Goal: Find specific page/section: Find specific page/section

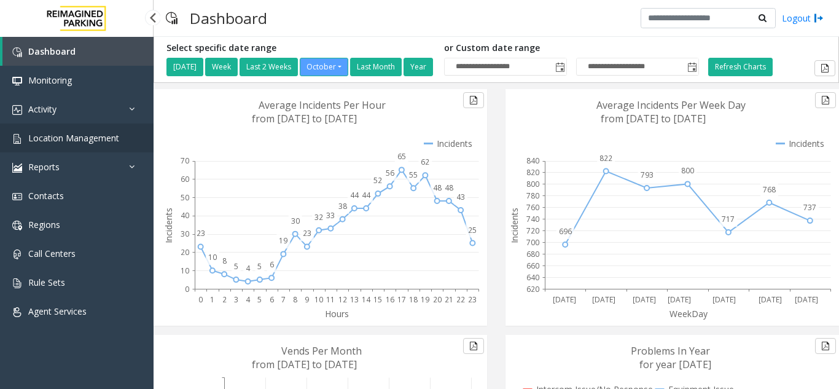
click at [95, 126] on link "Location Management" at bounding box center [77, 137] width 154 height 29
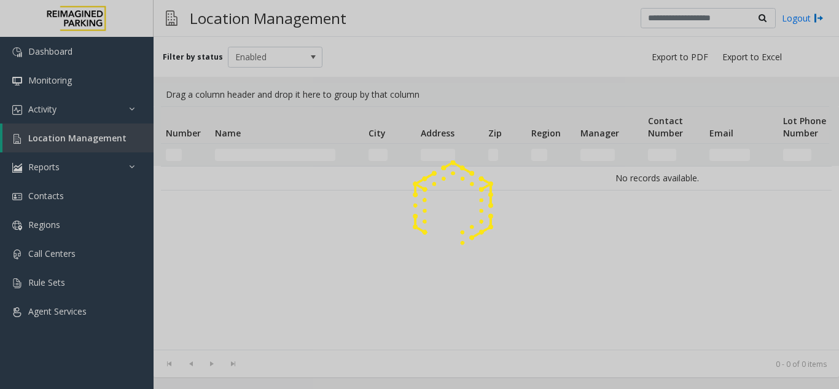
click at [83, 147] on app-root "Dashboard Monitoring Activity Daily Activity Lane Activity Agent Activity Quali…" at bounding box center [419, 194] width 839 height 389
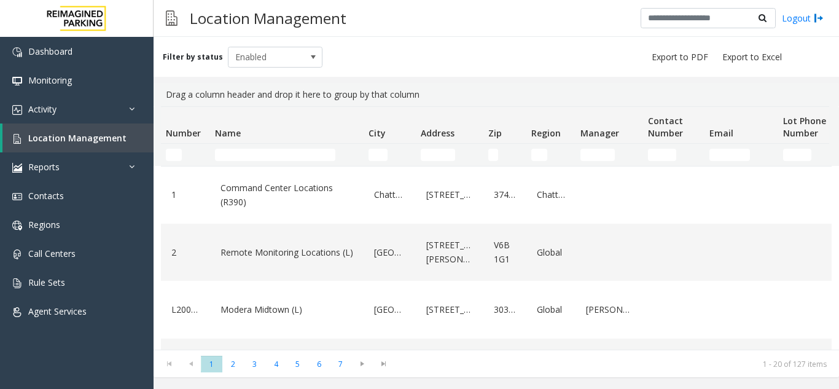
click at [238, 146] on td "Name Filter" at bounding box center [287, 155] width 154 height 22
click at [246, 161] on td "Name Filter" at bounding box center [287, 155] width 154 height 22
click at [240, 158] on input "Name Filter" at bounding box center [275, 155] width 120 height 12
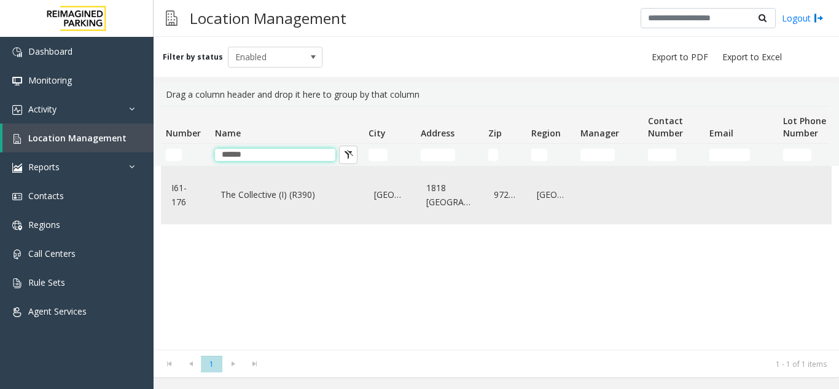
type input "******"
click at [375, 200] on link "Portland" at bounding box center [389, 195] width 37 height 20
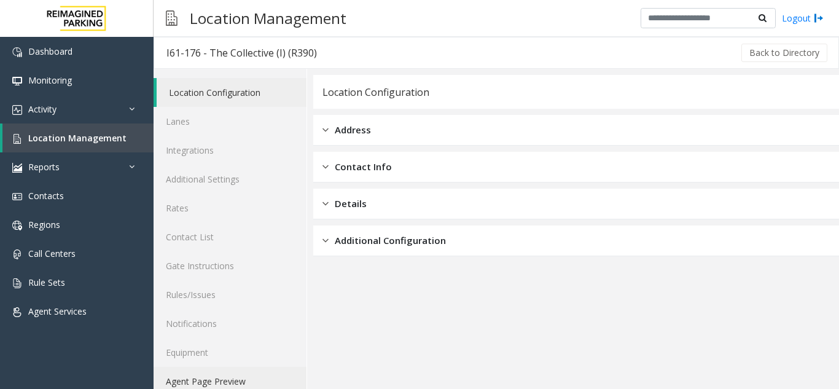
click at [220, 375] on link "Agent Page Preview" at bounding box center [230, 381] width 153 height 29
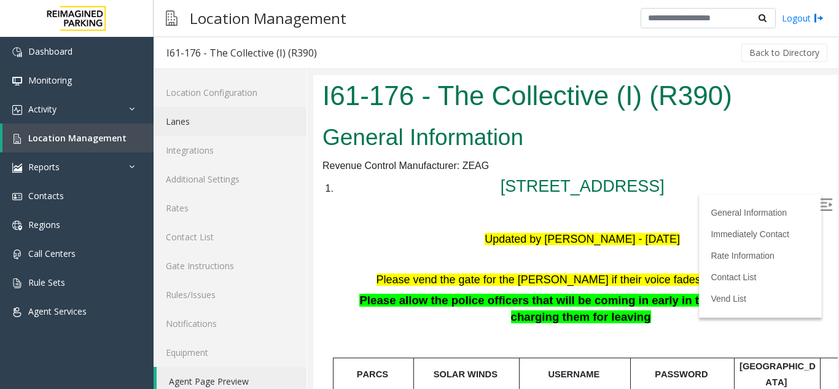
click at [229, 115] on link "Lanes" at bounding box center [230, 121] width 153 height 29
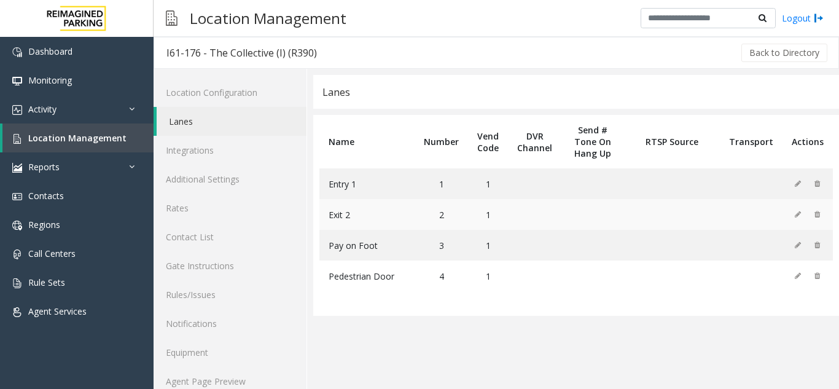
scroll to position [16, 0]
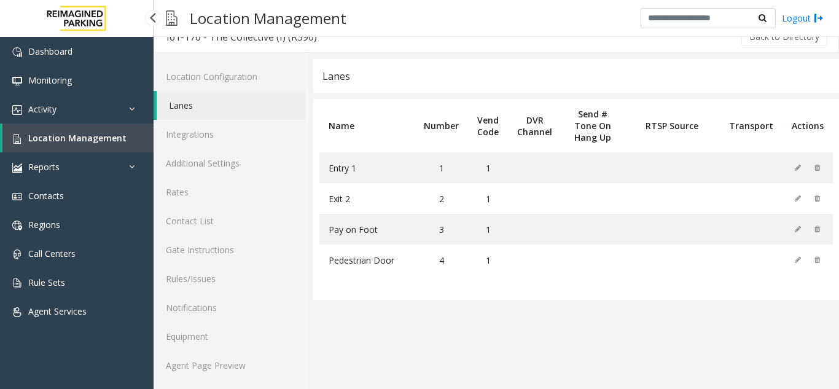
click at [98, 137] on span "Location Management" at bounding box center [77, 138] width 98 height 12
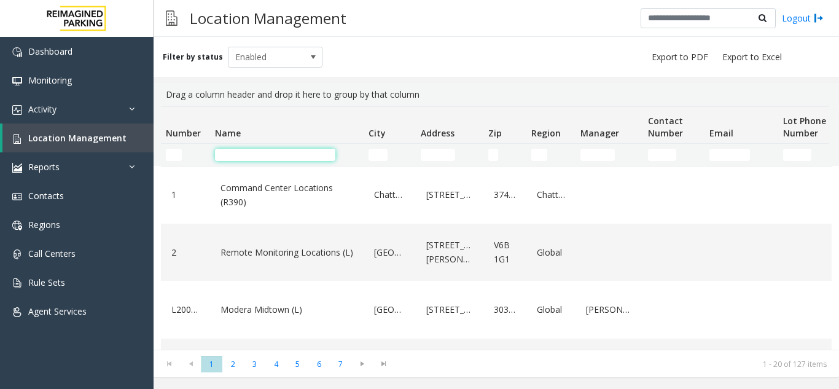
click at [267, 154] on input "Name Filter" at bounding box center [275, 155] width 120 height 12
click at [229, 153] on input "Name Filter" at bounding box center [275, 155] width 120 height 12
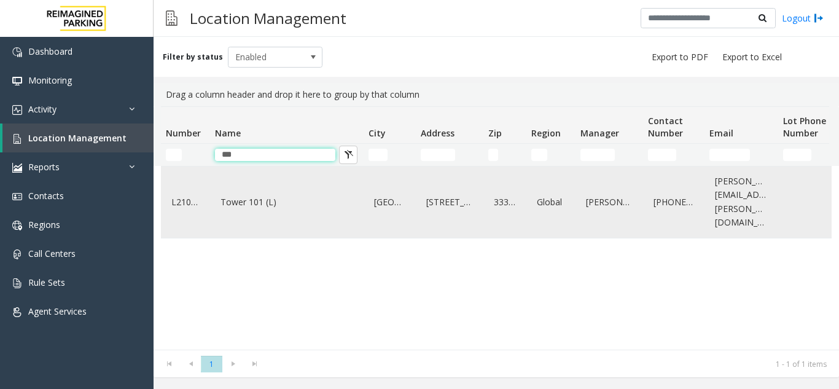
type input "***"
click at [237, 209] on div "Tower 101 (L)" at bounding box center [286, 201] width 139 height 61
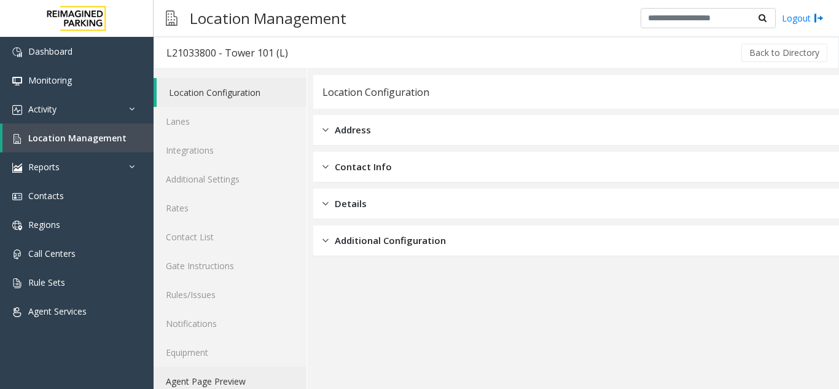
click at [262, 374] on link "Agent Page Preview" at bounding box center [230, 381] width 153 height 29
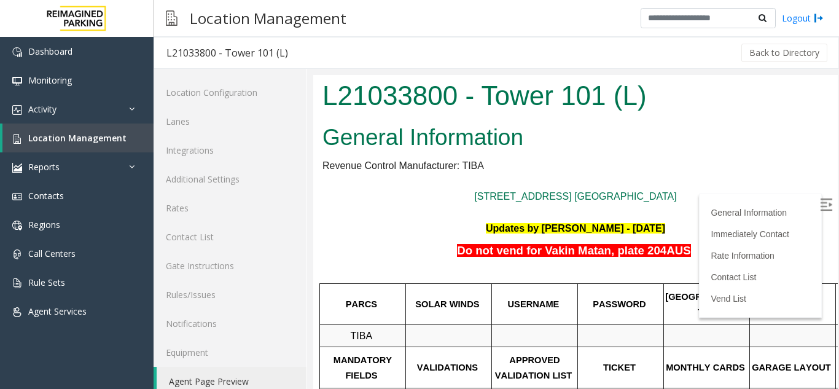
click at [668, 157] on div "General Information Revenue Control Manufacturer: TIBA 101 NE 3rd Ave. Fort Lau…" at bounding box center [575, 377] width 524 height 515
click at [817, 203] on div "General Information Revenue Control Manufacturer: TIBA 101 NE 3rd Ave. Fort Lau…" at bounding box center [575, 377] width 524 height 515
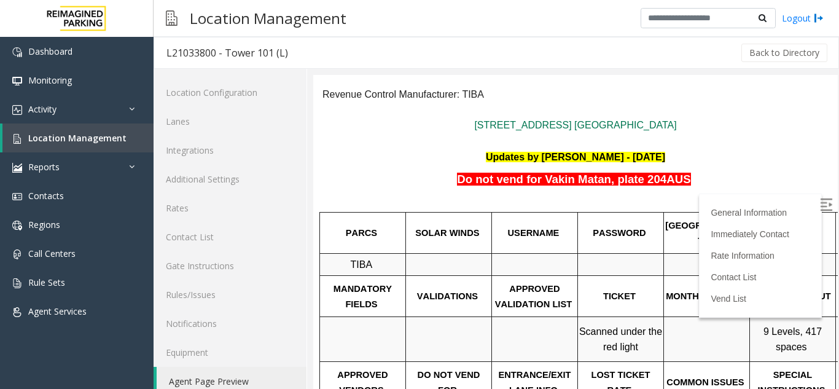
scroll to position [61, 0]
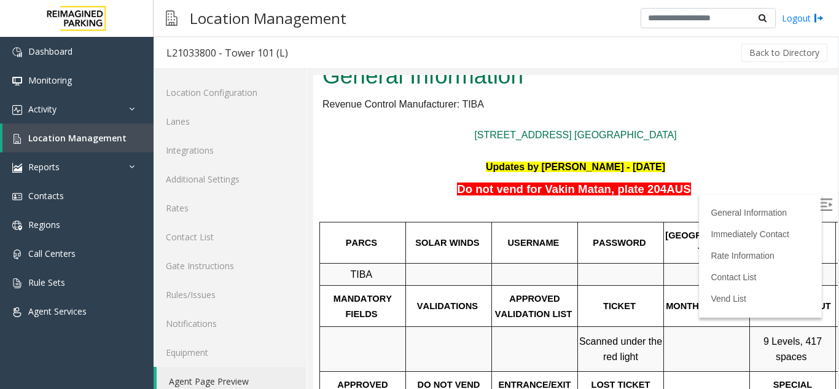
click at [815, 147] on div "General Information Revenue Control Manufacturer: TIBA 101 NE 3rd Ave. Fort Lau…" at bounding box center [575, 315] width 524 height 515
click at [814, 190] on div "General Information Revenue Control Manufacturer: TIBA 101 NE 3rd Ave. Fort Lau…" at bounding box center [575, 315] width 524 height 515
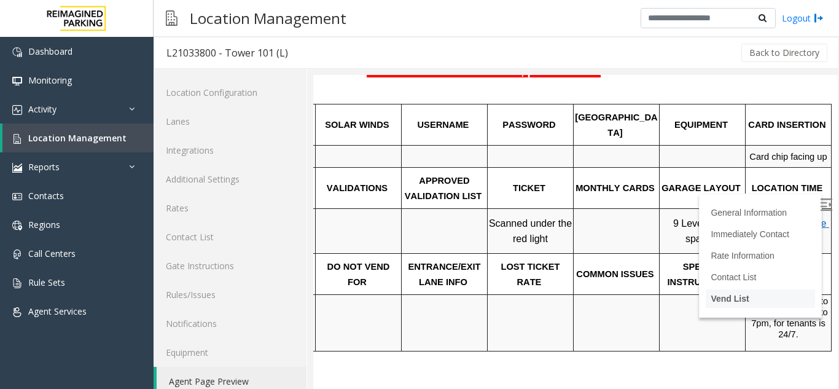
scroll to position [184, 109]
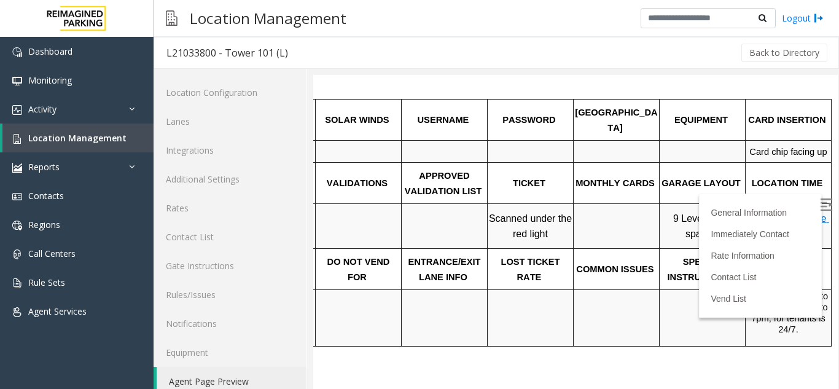
click at [766, 343] on div "V isitors is Monday to Friday from 7am to 7pm, for tenants is 24/7." at bounding box center [788, 317] width 84 height 55
click at [755, 325] on div "V isitors is Monday to Friday from 7am to 7pm, for tenants is 24/7." at bounding box center [788, 312] width 84 height 44
click at [730, 301] on li "Vend List" at bounding box center [760, 298] width 109 height 18
click at [760, 208] on link "General Information" at bounding box center [751, 213] width 82 height 10
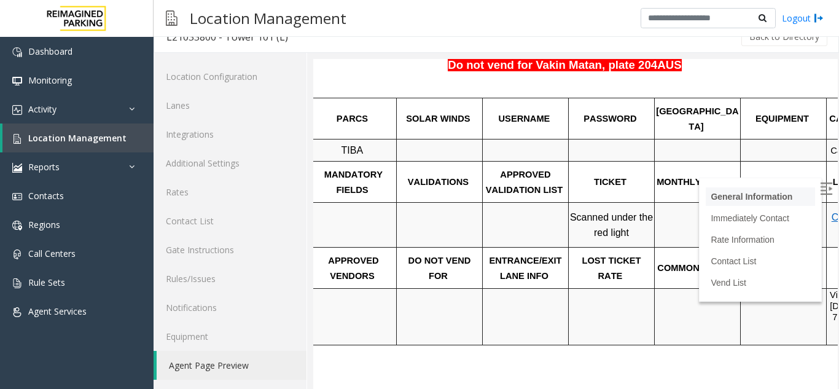
click at [763, 196] on link "General Information" at bounding box center [751, 197] width 82 height 10
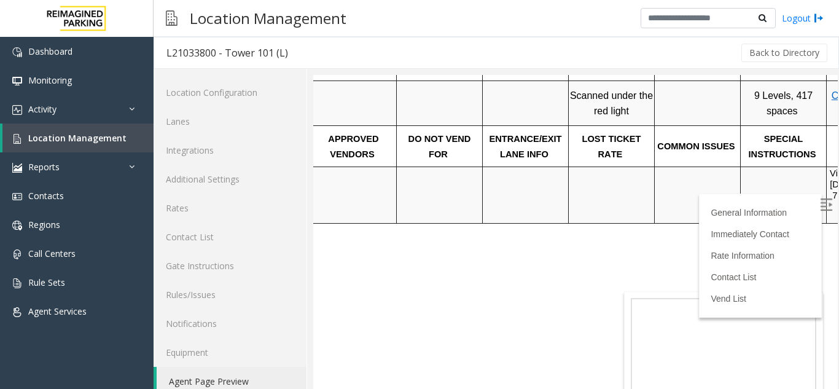
scroll to position [16, 0]
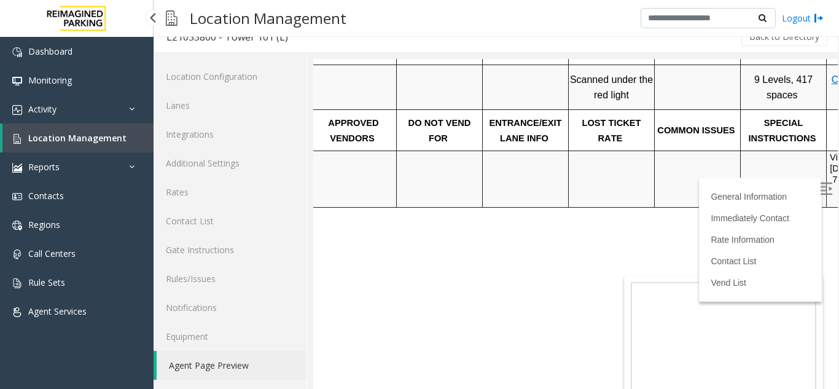
drag, startPoint x: 0, startPoint y: 0, endPoint x: 86, endPoint y: 140, distance: 164.3
click at [86, 140] on span "Location Management" at bounding box center [77, 138] width 98 height 12
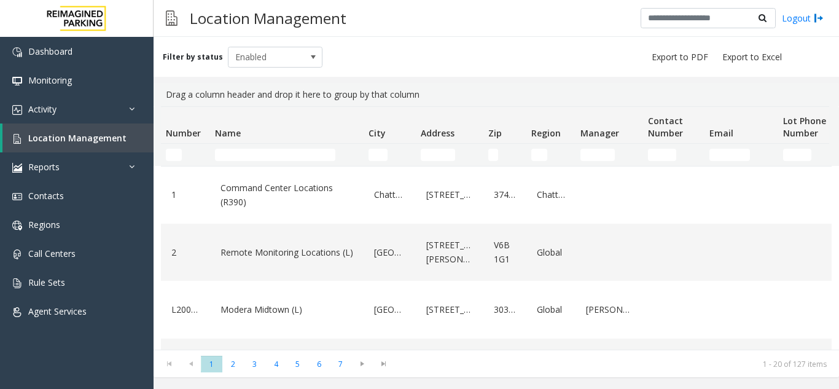
click at [260, 147] on td "Name Filter" at bounding box center [287, 155] width 154 height 22
click at [262, 150] on input "Name Filter" at bounding box center [275, 155] width 120 height 12
